Goal: Information Seeking & Learning: Learn about a topic

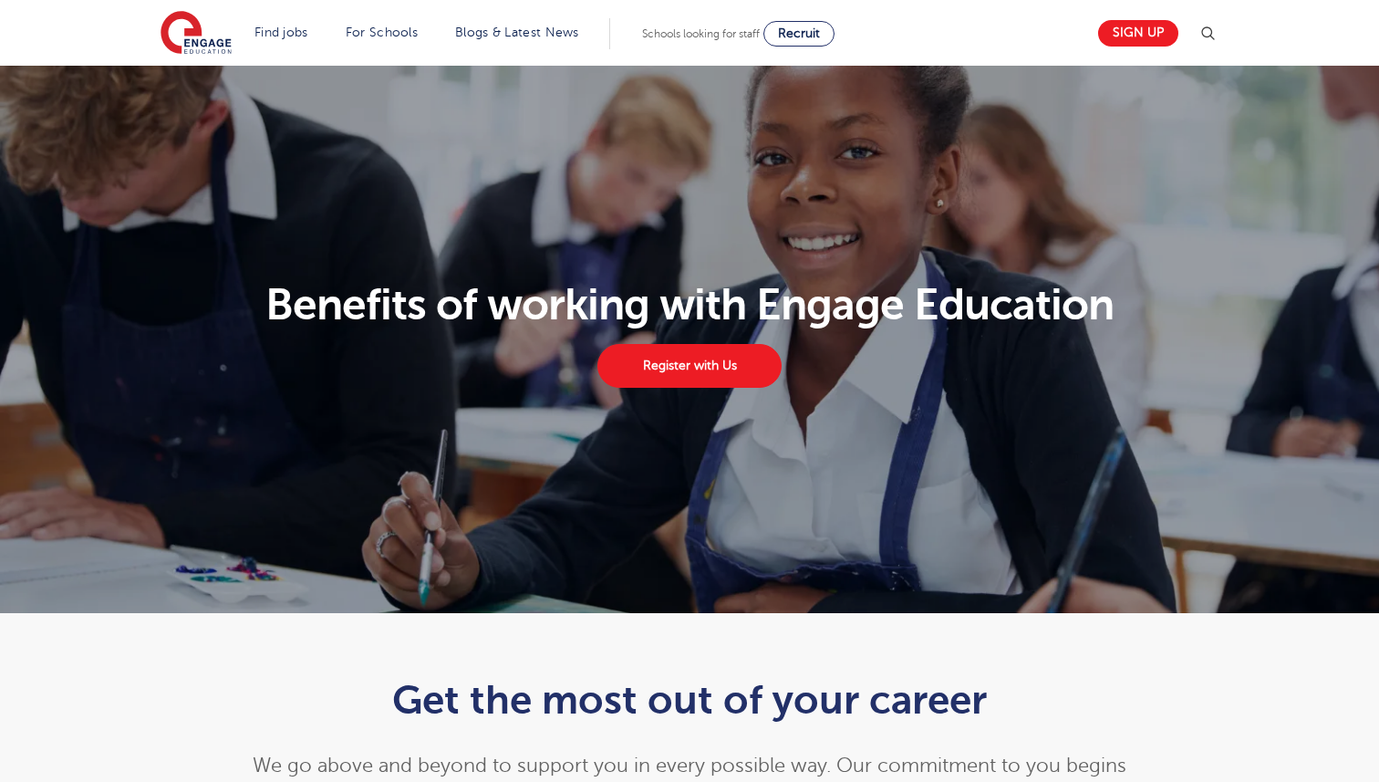
scroll to position [1517, 0]
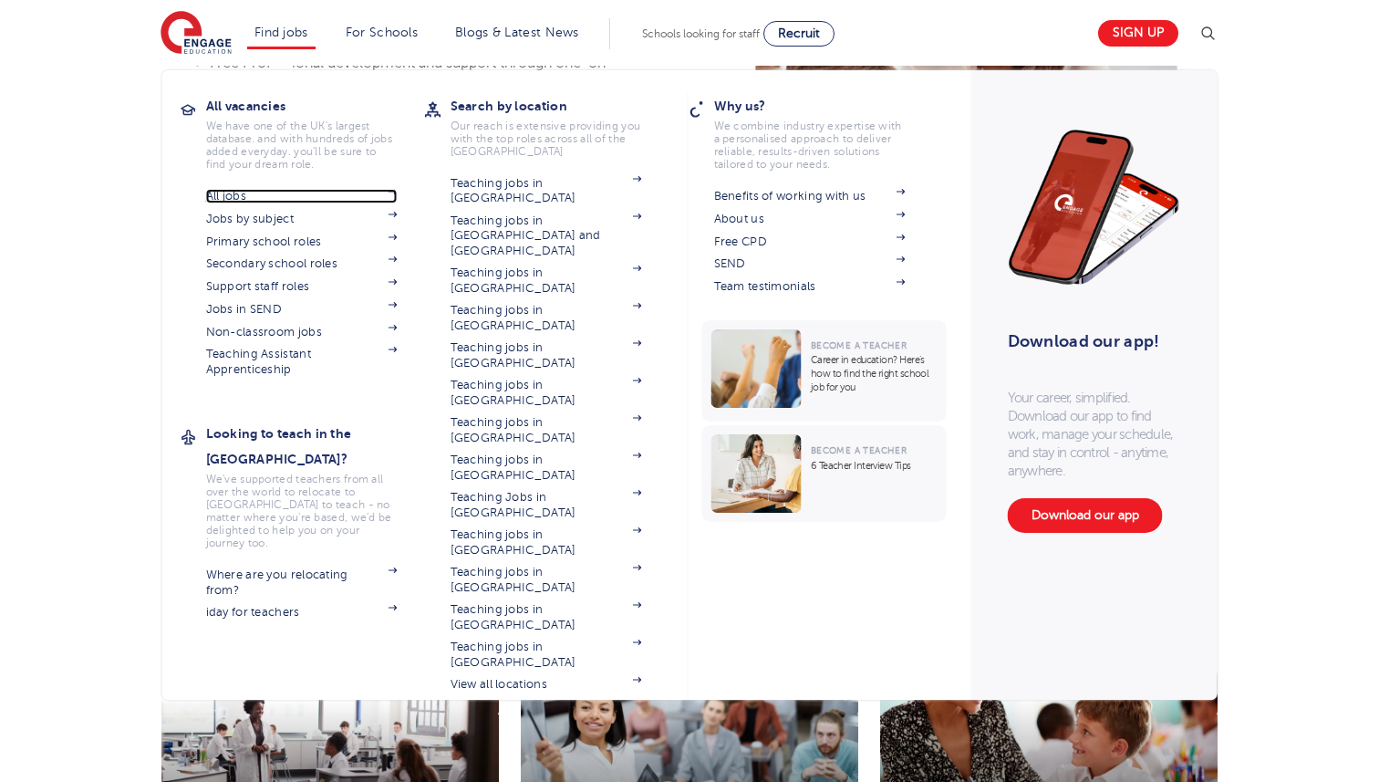
click at [238, 192] on link "All jobs" at bounding box center [302, 196] width 192 height 15
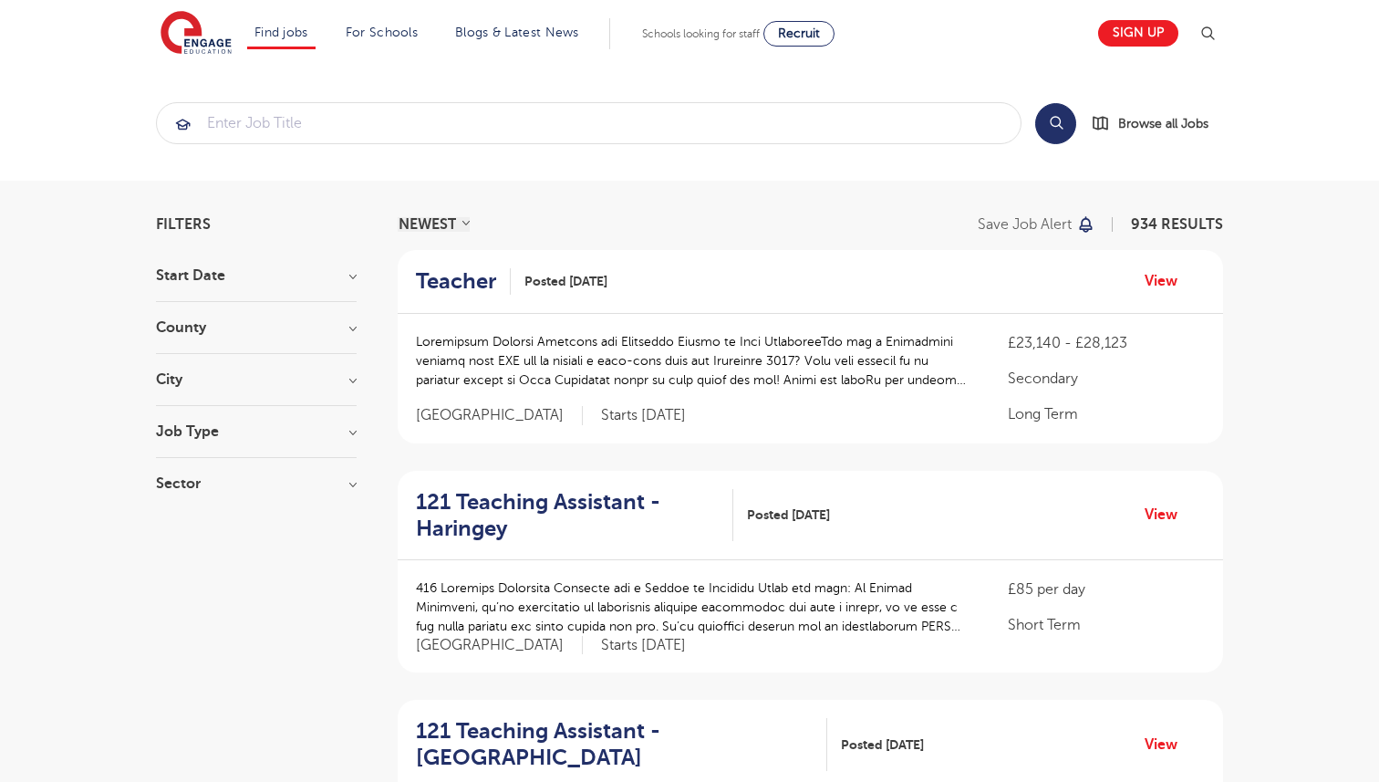
click at [252, 387] on div "City Hounslow 70 Bromley 37 Wandsworth 35 Hackney 33 Haringey 33 Show more" at bounding box center [256, 389] width 201 height 34
click at [354, 379] on h3 "City" at bounding box center [256, 379] width 201 height 15
click at [172, 556] on button "Show more" at bounding box center [195, 559] width 78 height 16
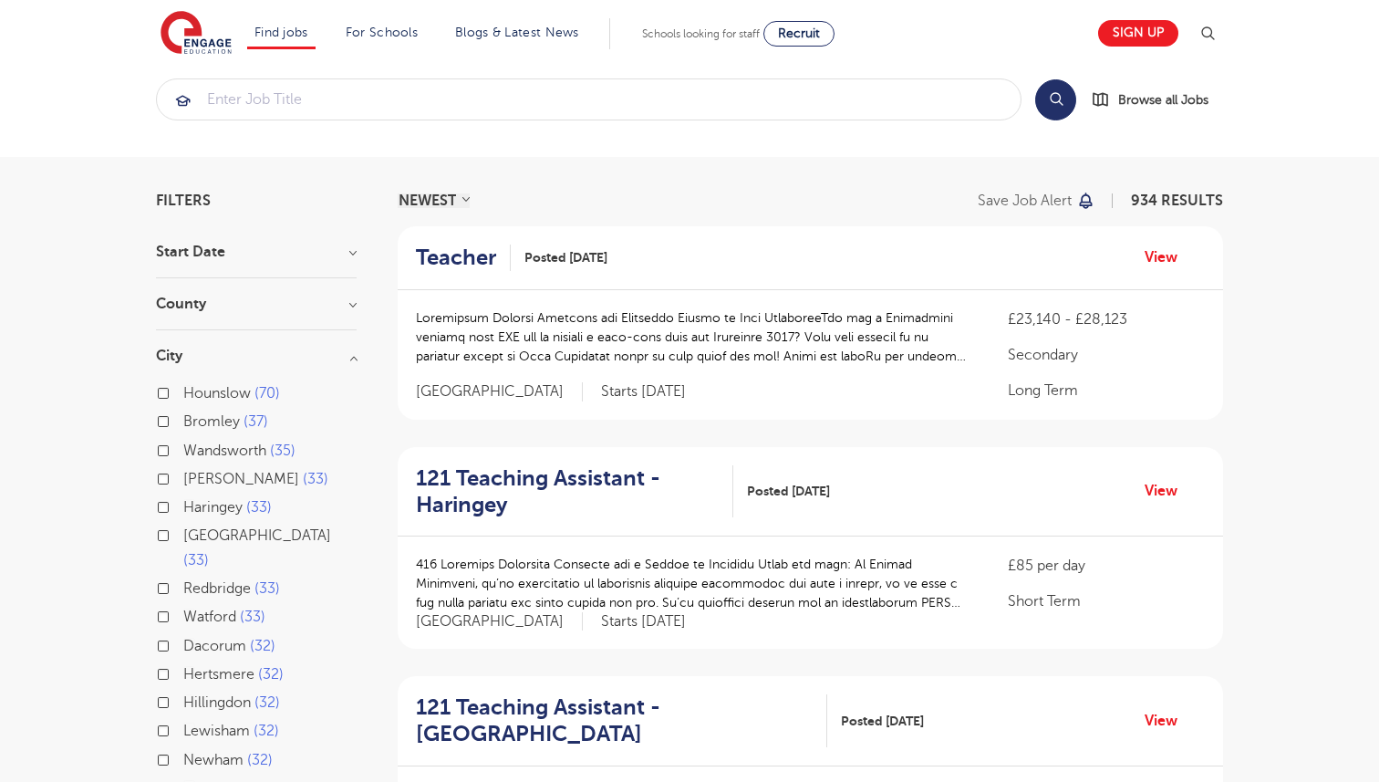
scroll to position [36, 0]
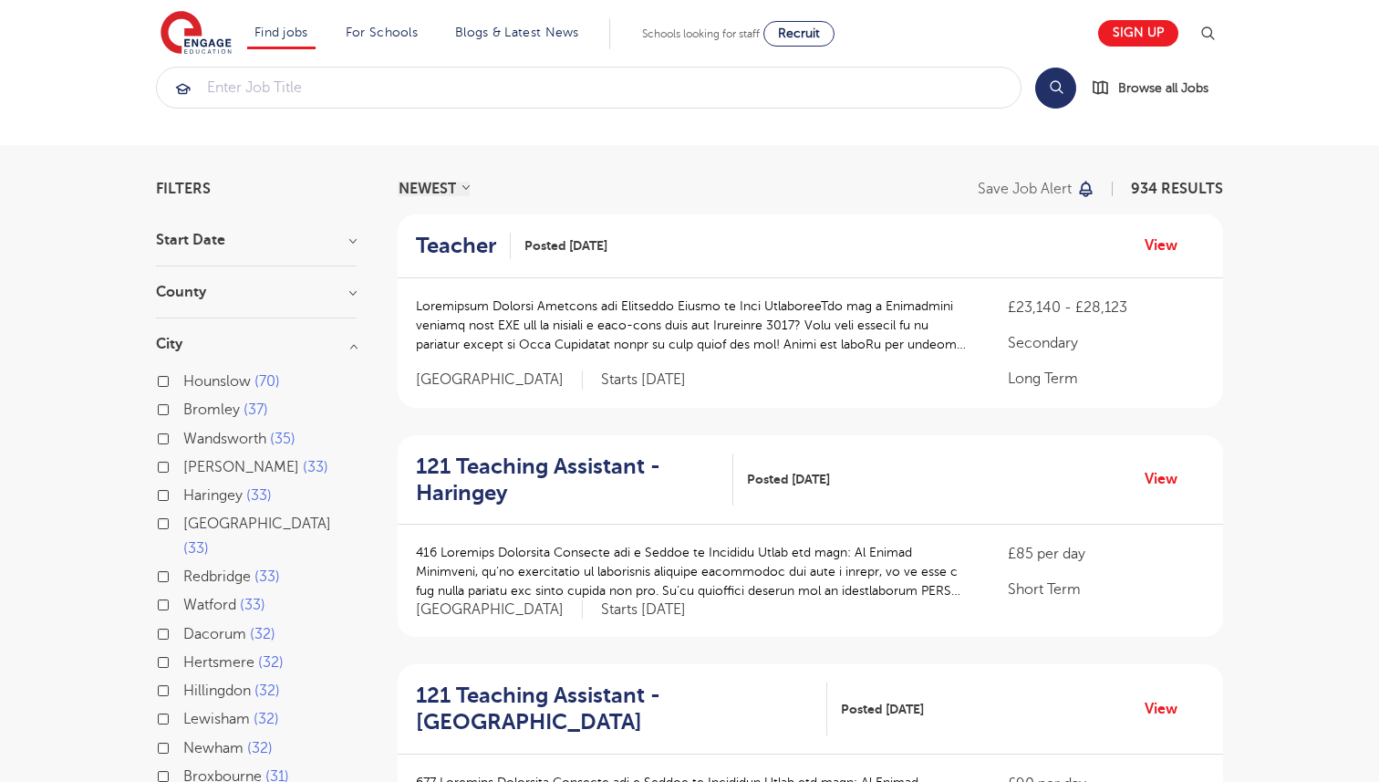
click at [183, 678] on label "Hillingdon 32" at bounding box center [231, 690] width 97 height 24
click at [183, 682] on input "Hillingdon 32" at bounding box center [189, 688] width 12 height 12
checkbox input "true"
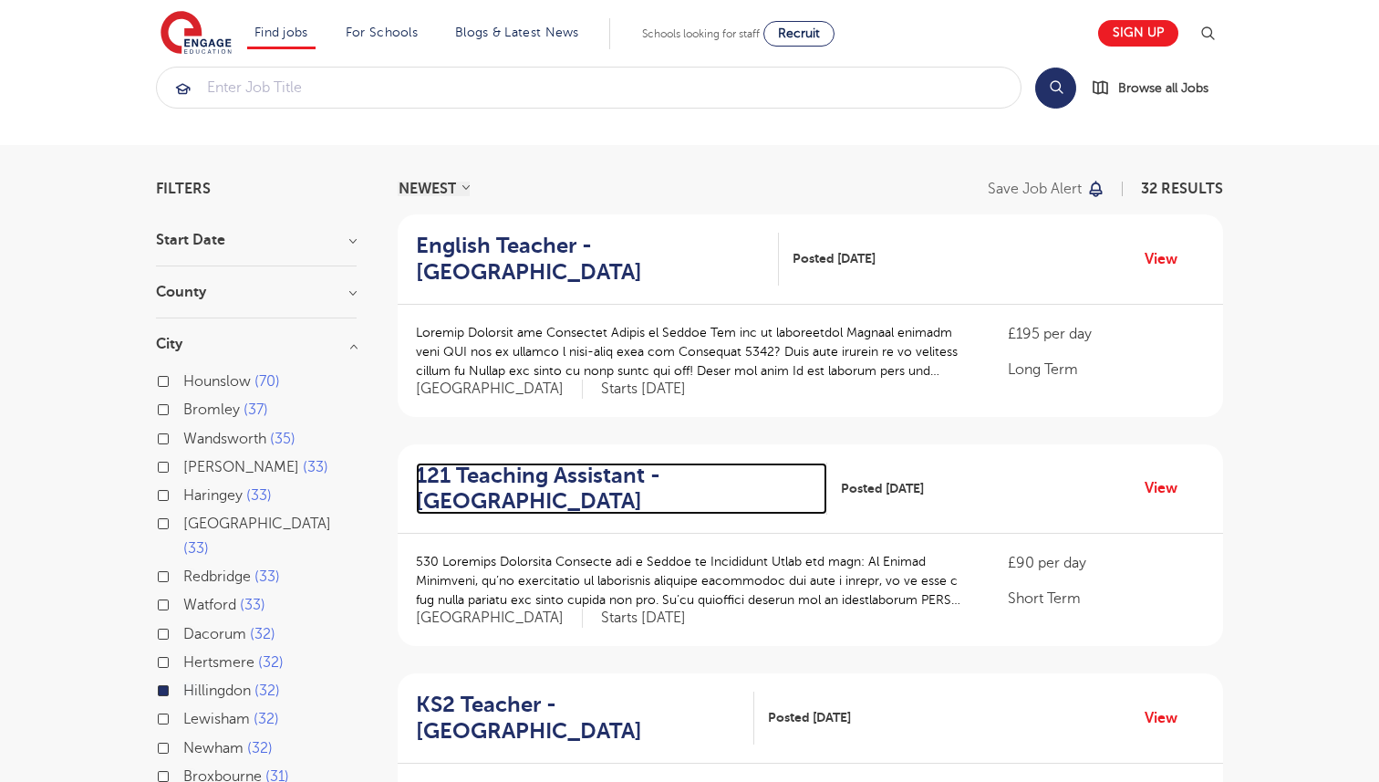
click at [541, 476] on h2 "121 Teaching Assistant - Hillingdon" at bounding box center [614, 488] width 397 height 53
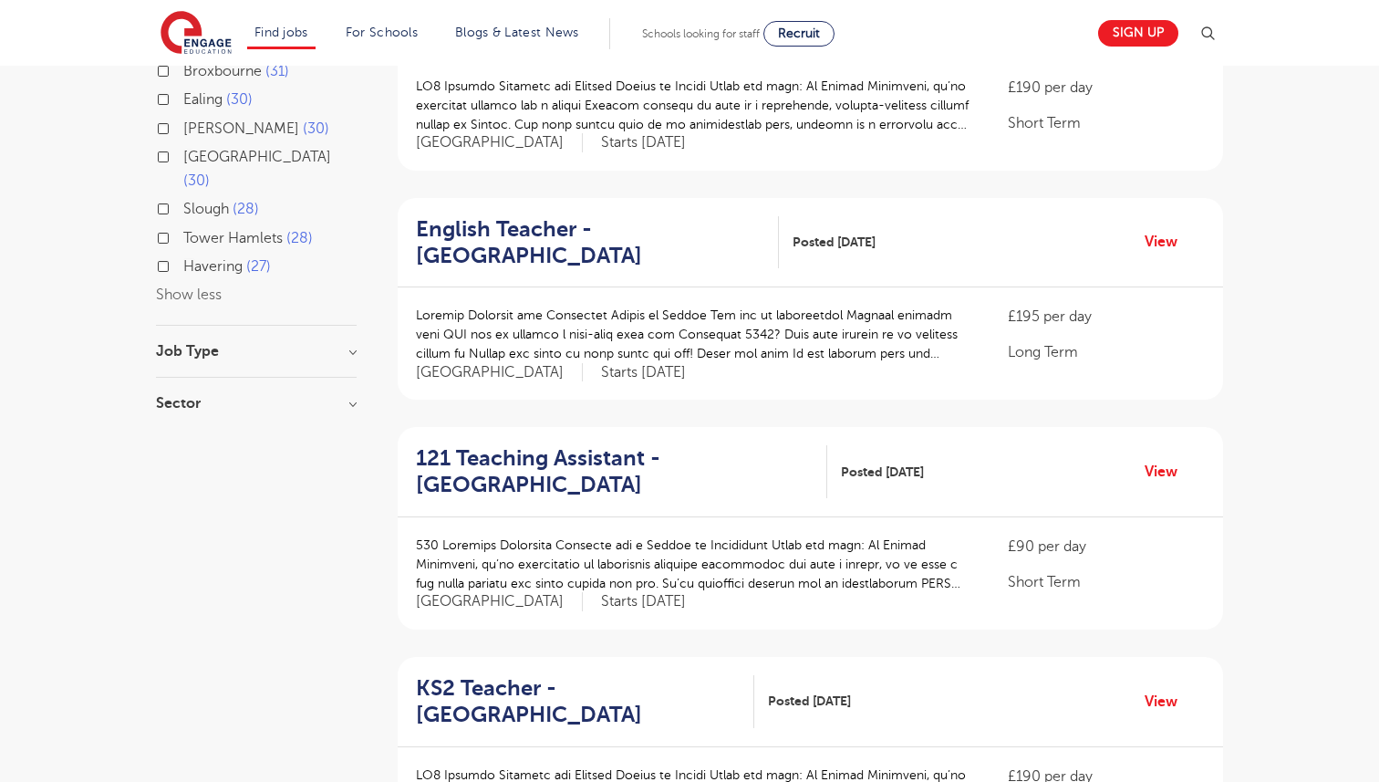
scroll to position [744, 0]
